Goal: Complete application form: Complete application form

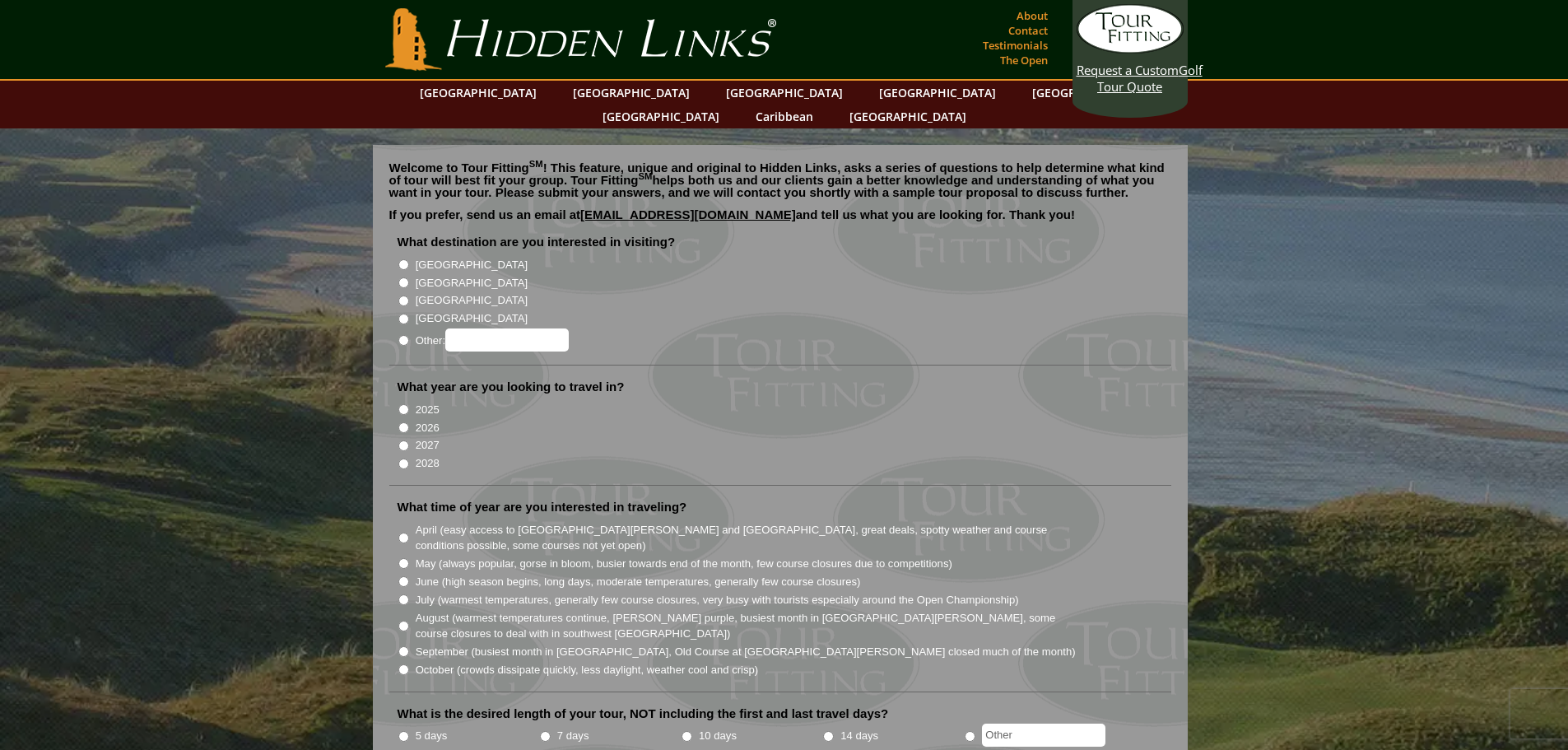
click at [404, 260] on input "[GEOGRAPHIC_DATA]" at bounding box center [403, 265] width 11 height 11
radio input "true"
click at [403, 423] on input "2026" at bounding box center [403, 428] width 11 height 11
radio input "true"
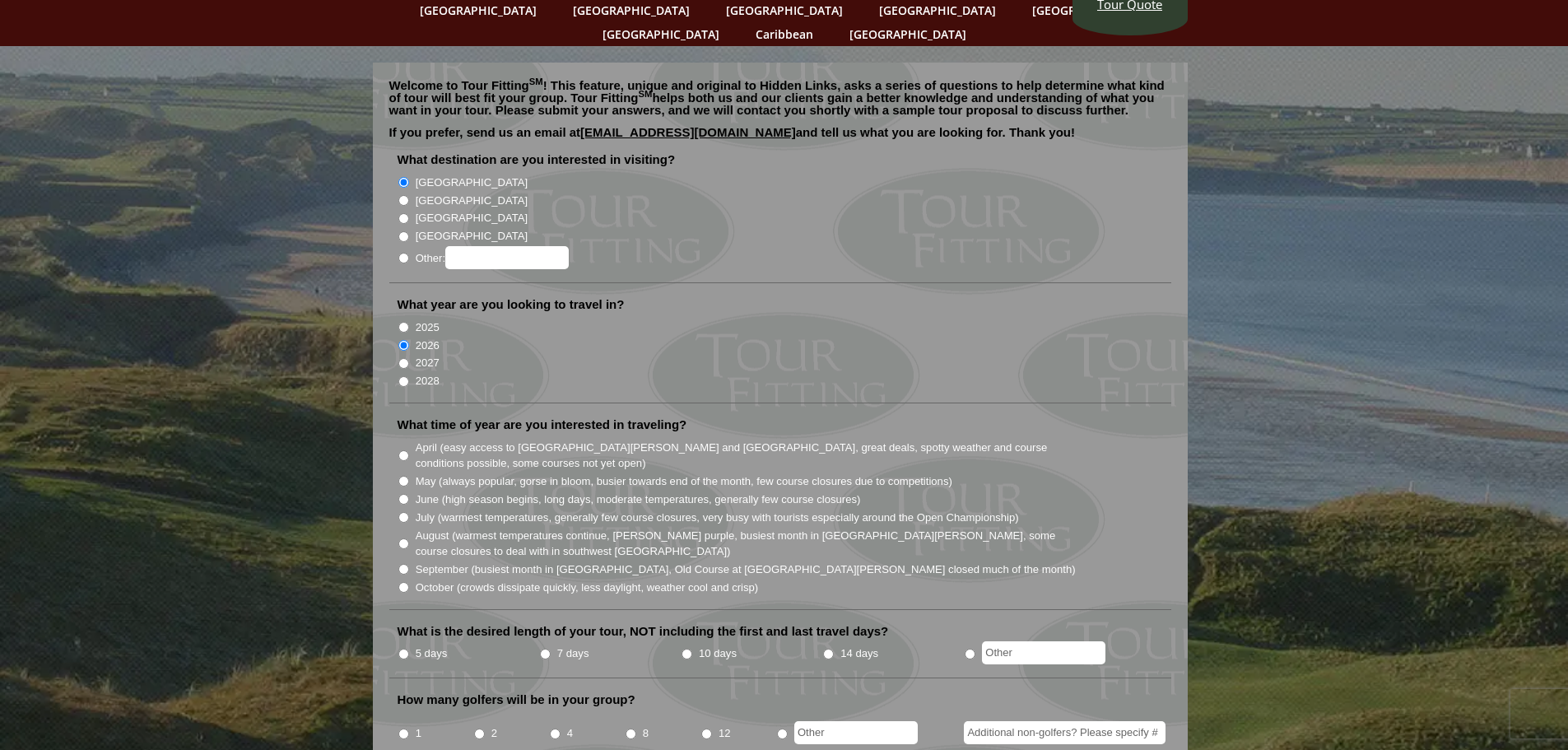
click at [405, 475] on input "May (always popular, gorse in bloom, busier towards end of the month, few cours…" at bounding box center [403, 480] width 11 height 11
radio input "true"
click at [407, 649] on input "5 days" at bounding box center [403, 654] width 11 height 11
radio input "true"
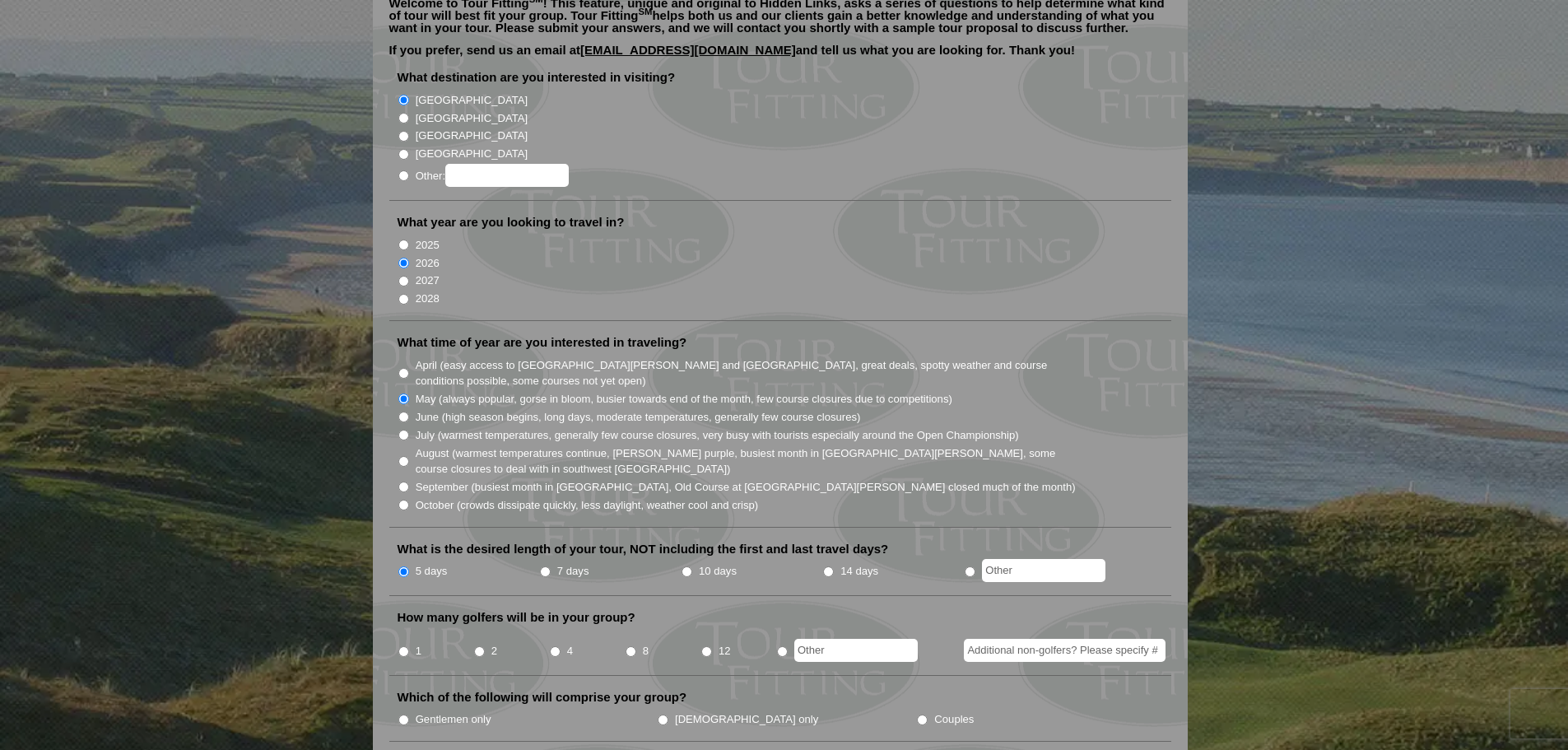
scroll to position [247, 0]
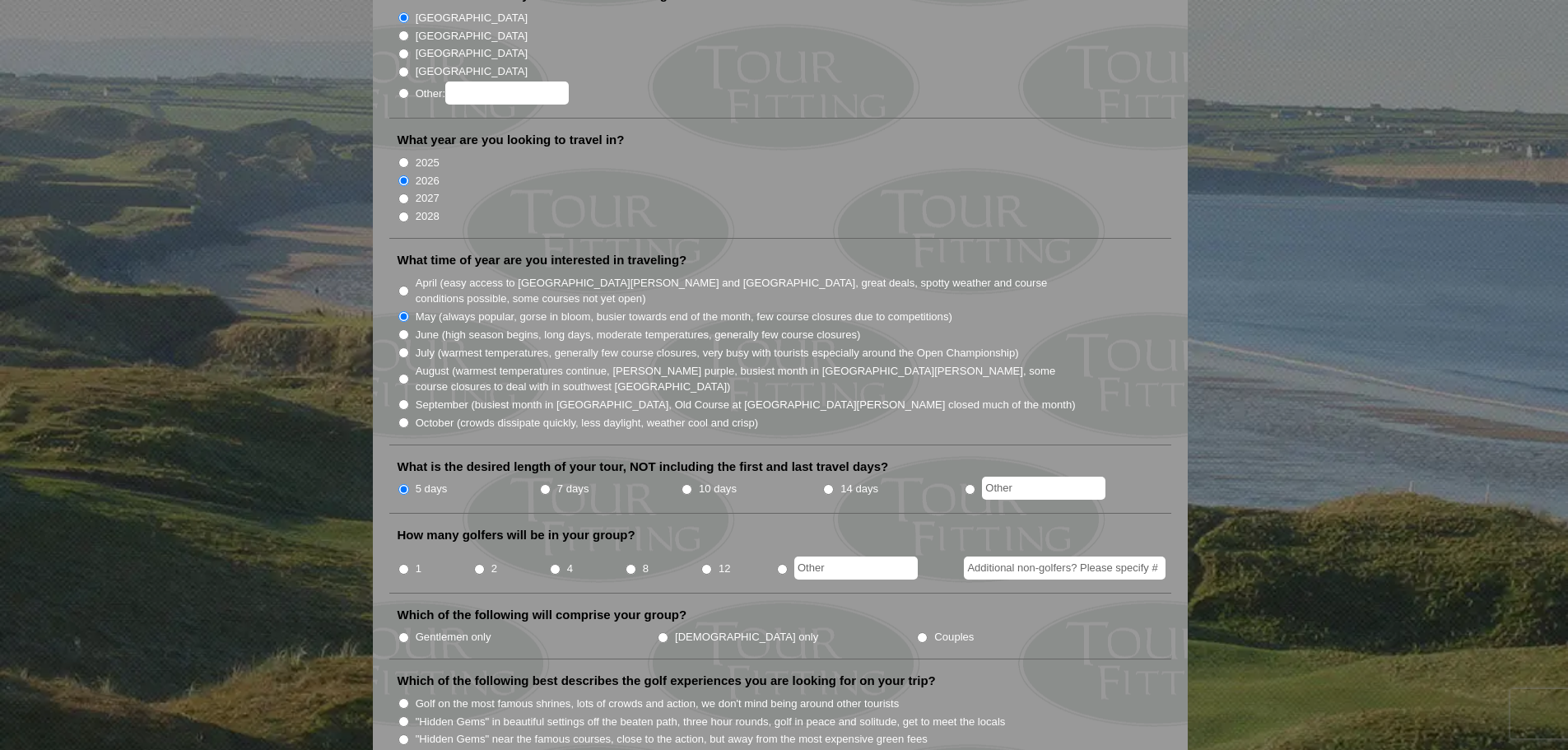
click at [561, 547] on li "4" at bounding box center [587, 563] width 76 height 32
click at [552, 564] on input "4" at bounding box center [555, 569] width 11 height 11
radio input "true"
click at [416, 629] on label "Gentlemen only" at bounding box center [454, 638] width 76 height 17
click at [409, 633] on input "Gentlemen only" at bounding box center [403, 638] width 11 height 11
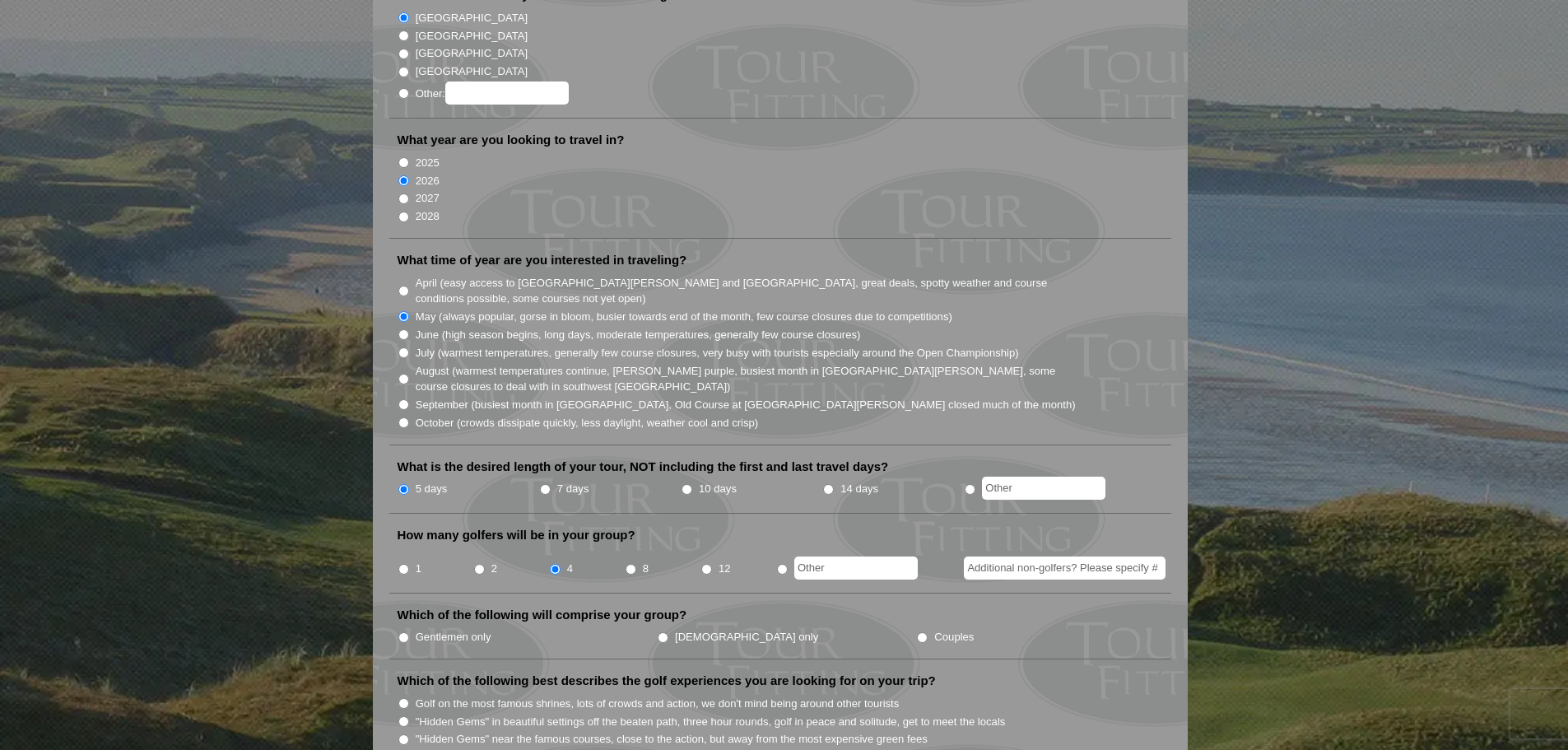
radio input "true"
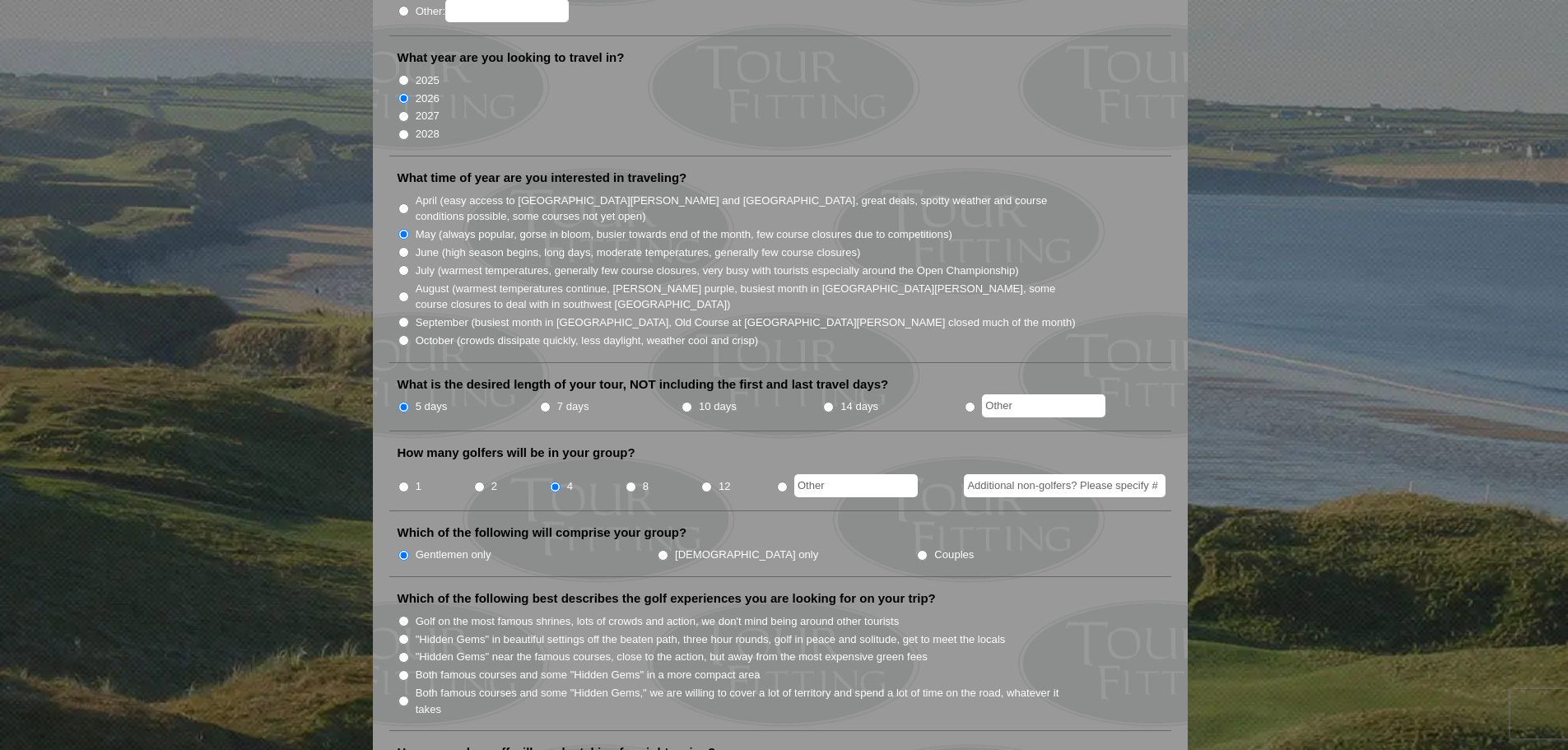
click at [403, 616] on input "Golf on the most famous shrines, lots of crowds and action, we don't mind being…" at bounding box center [403, 621] width 11 height 11
radio input "true"
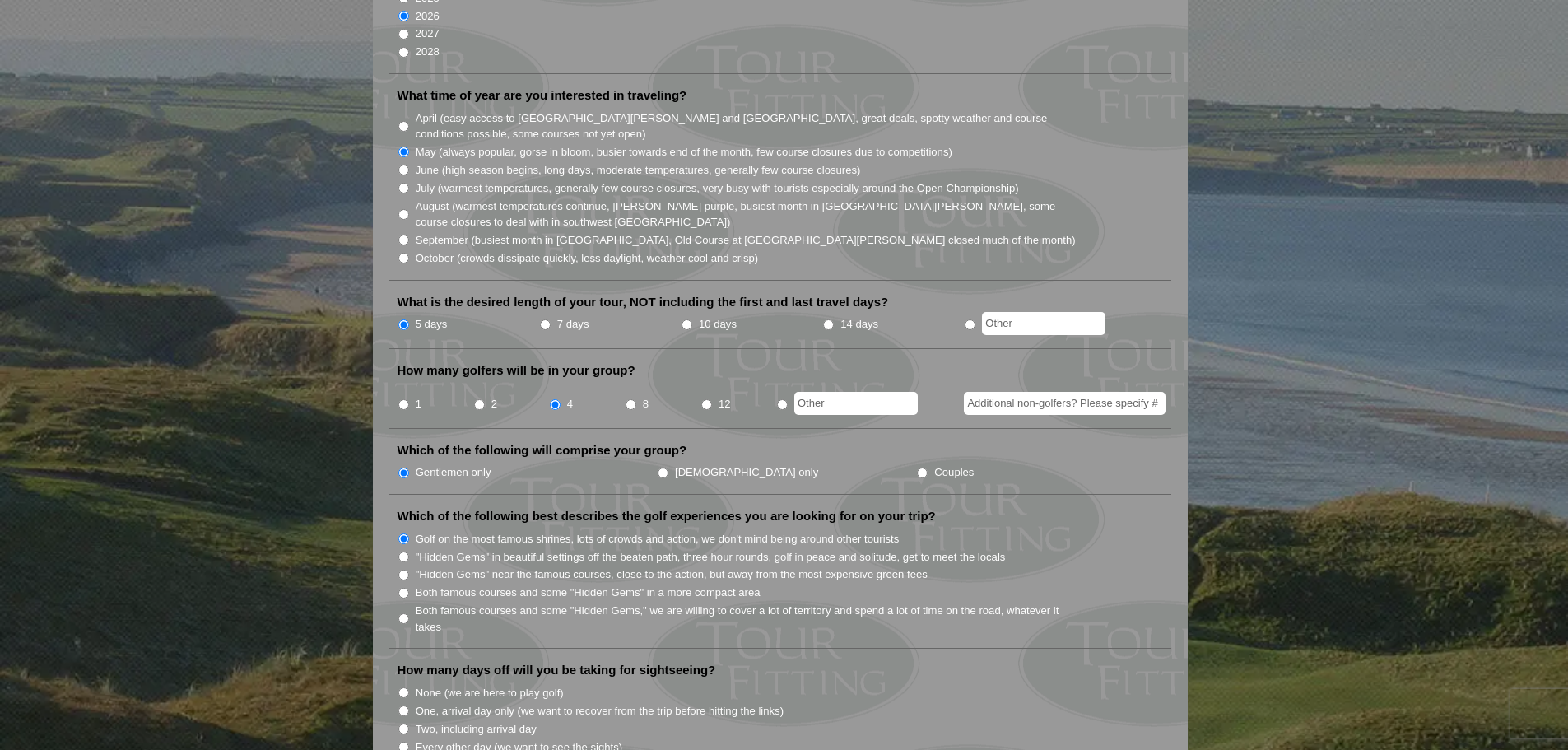
click at [406, 552] on input ""Hidden Gems" in beautiful settings off the beaten path, three hour rounds, gol…" at bounding box center [403, 557] width 11 height 11
radio input "true"
click at [409, 529] on li "Golf on the most famous shrines, lots of crowds and action, we don't mind being…" at bounding box center [787, 538] width 779 height 18
click at [403, 588] on input "Both famous courses and some "Hidden Gems" in a more compact area" at bounding box center [403, 593] width 11 height 11
radio input "true"
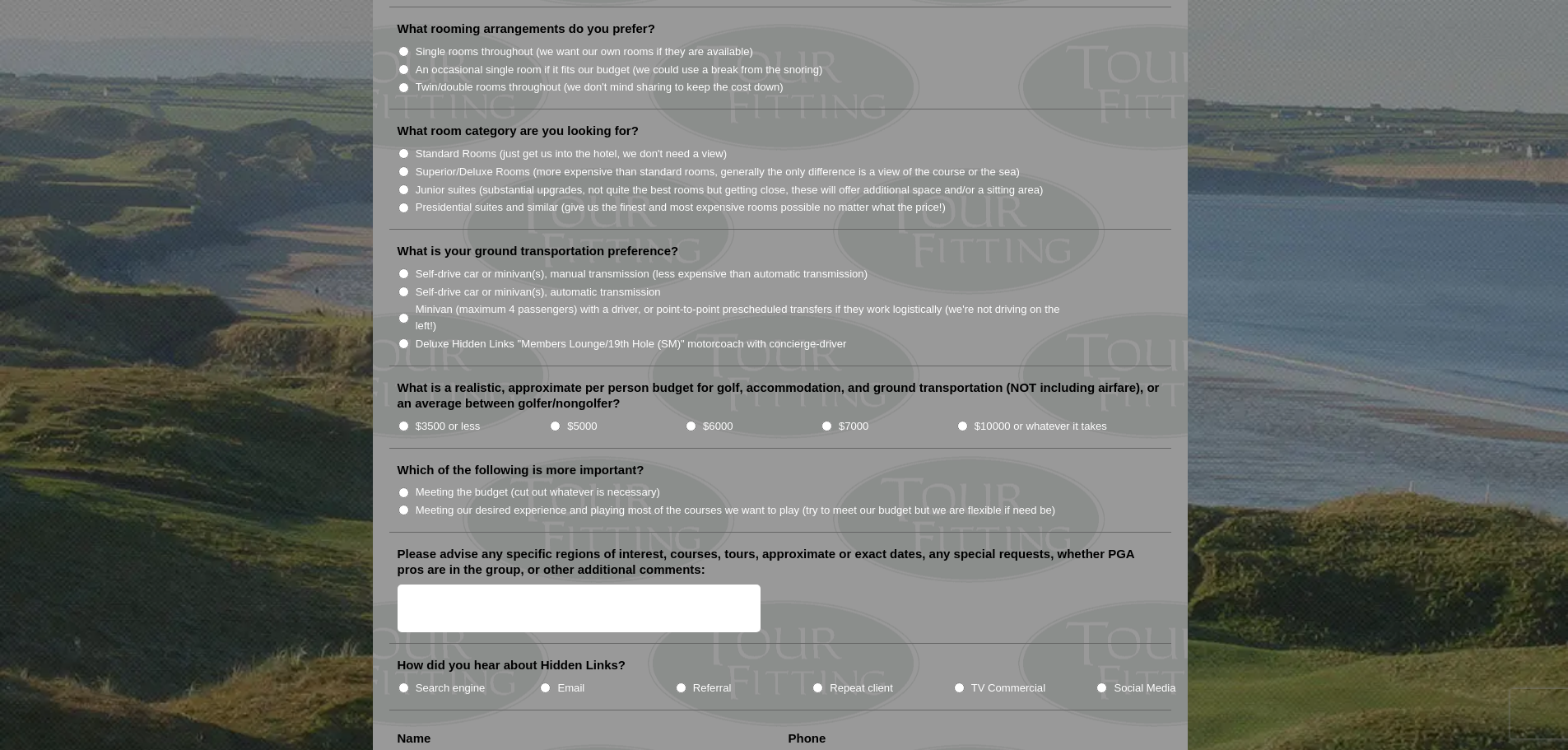
scroll to position [1646, 0]
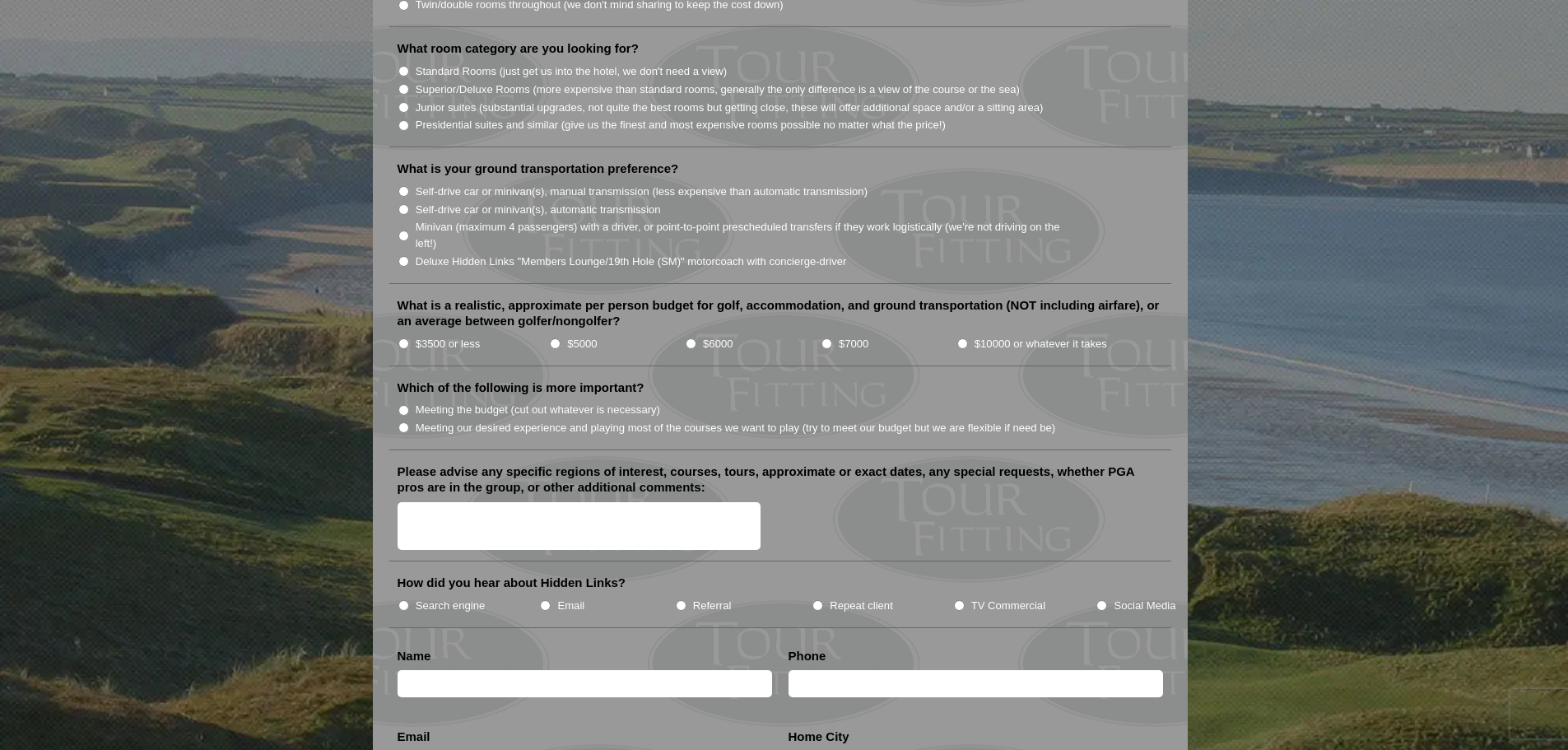
click at [560, 338] on input "$5000" at bounding box center [555, 343] width 11 height 11
radio input "true"
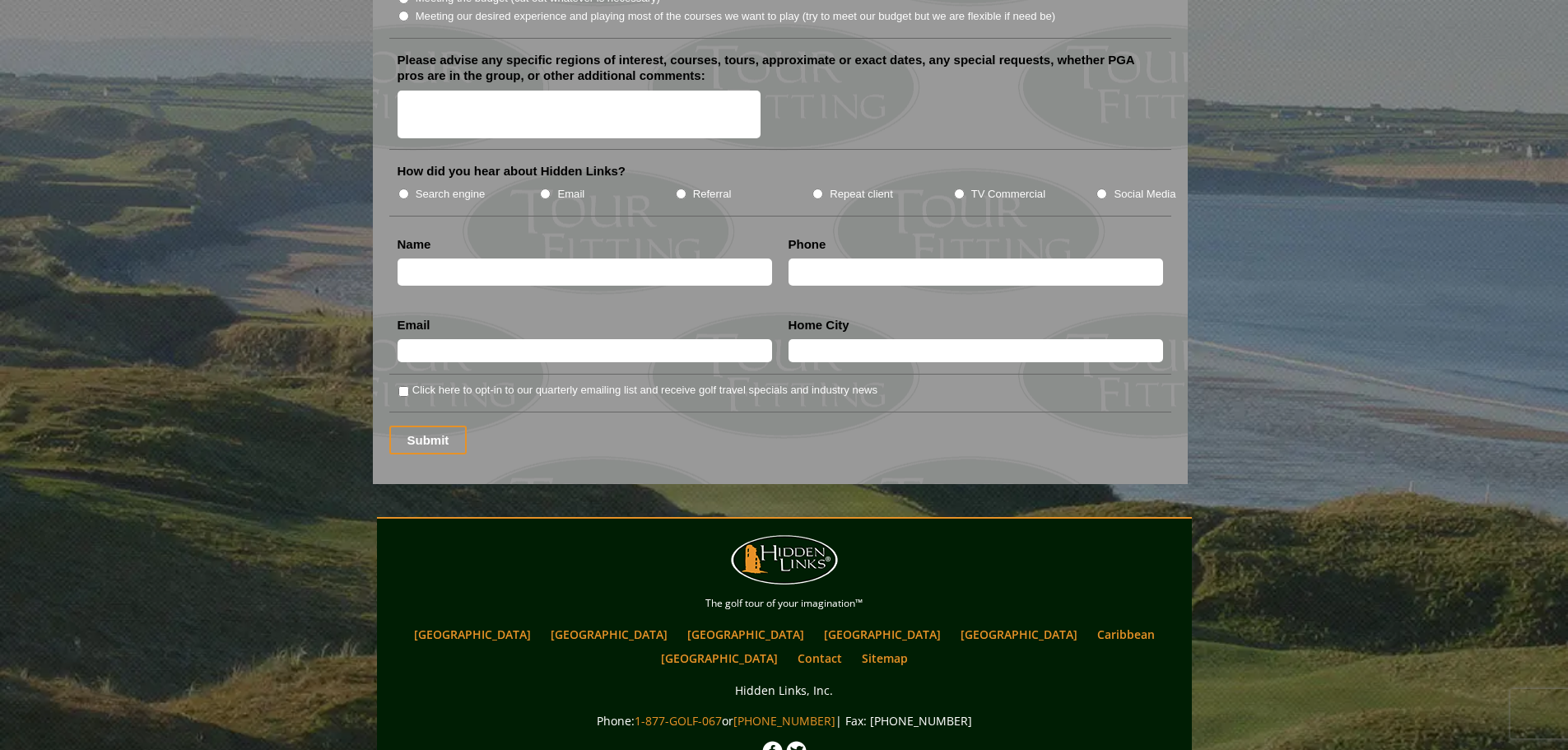
scroll to position [2155, 0]
